Goal: Navigation & Orientation: Find specific page/section

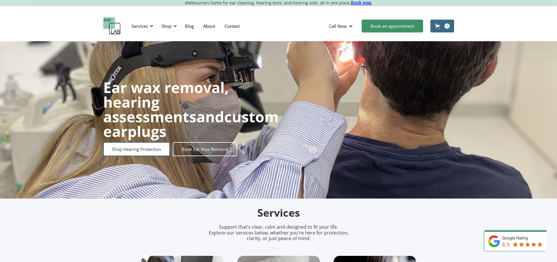
click at [132, 149] on link "Shop Hearing Protection" at bounding box center [136, 149] width 67 height 14
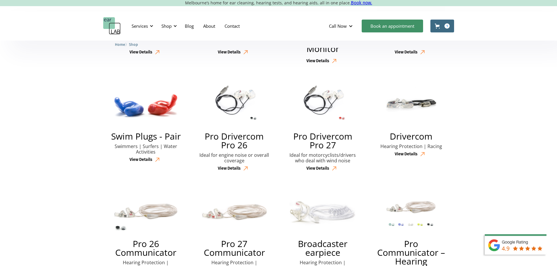
scroll to position [731, 0]
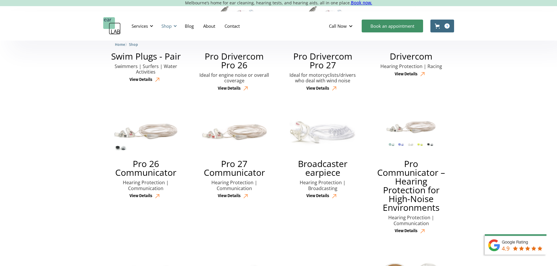
click at [175, 27] on div at bounding box center [175, 26] width 4 height 4
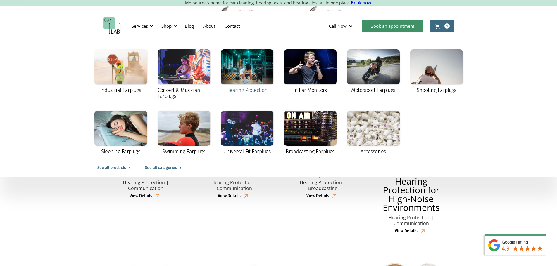
click at [255, 62] on div at bounding box center [247, 66] width 53 height 35
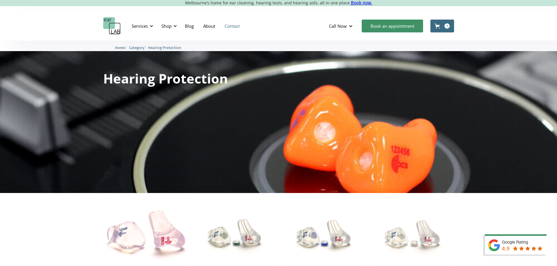
click at [238, 29] on link "Contact" at bounding box center [232, 26] width 25 height 17
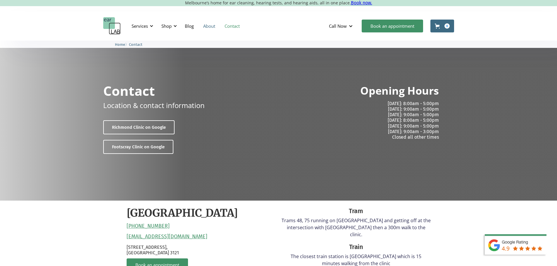
click at [212, 25] on link "About" at bounding box center [208, 26] width 21 height 17
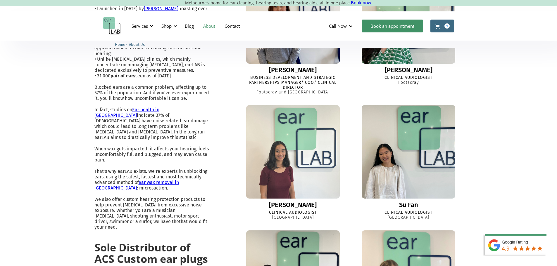
scroll to position [243, 0]
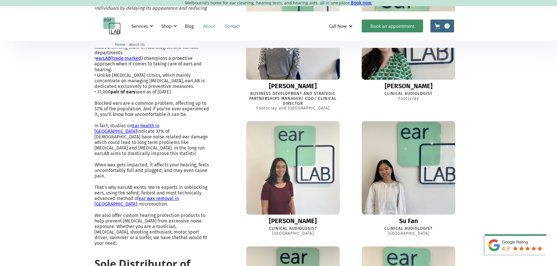
click at [233, 26] on link "Contact" at bounding box center [232, 26] width 25 height 17
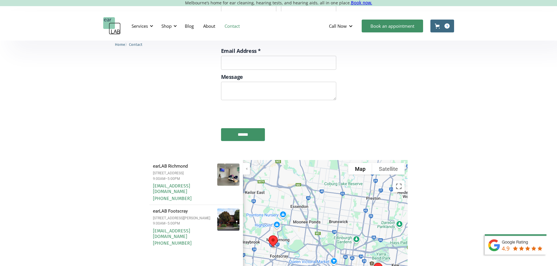
scroll to position [731, 0]
